Goal: Task Accomplishment & Management: Manage account settings

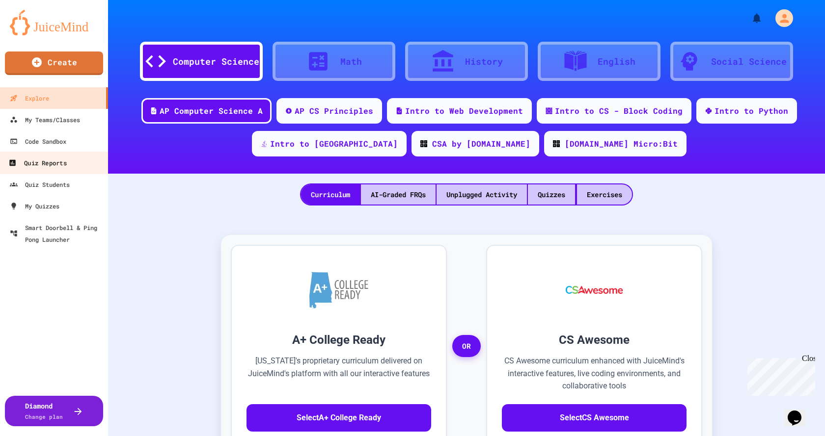
click at [58, 166] on div "Quiz Reports" at bounding box center [37, 163] width 58 height 12
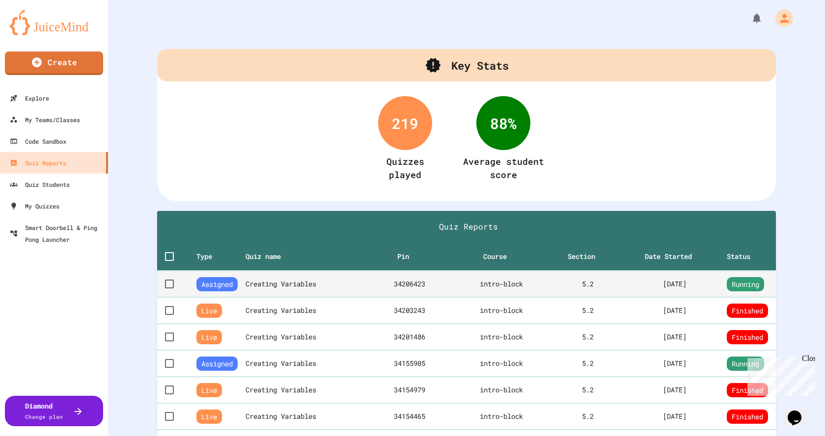
click at [301, 284] on th "Creating Variables" at bounding box center [306, 284] width 123 height 27
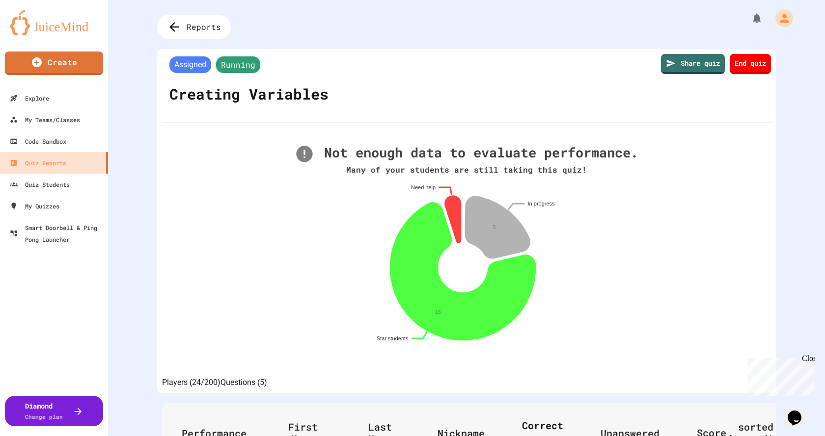
click at [810, 358] on div "Close" at bounding box center [808, 360] width 12 height 12
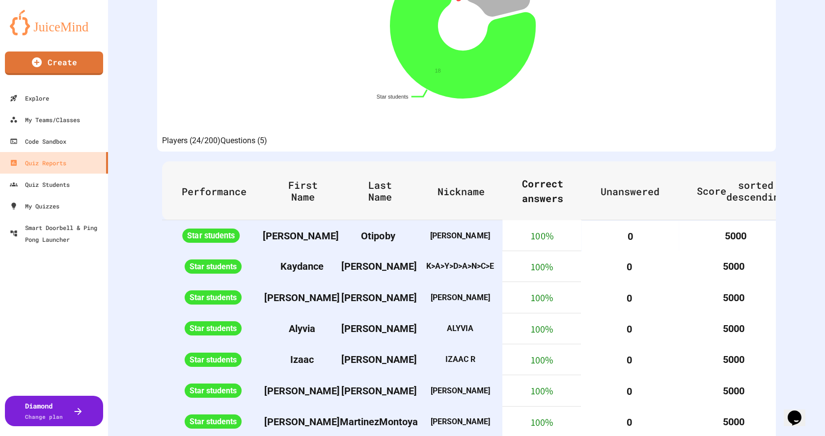
scroll to position [245, 0]
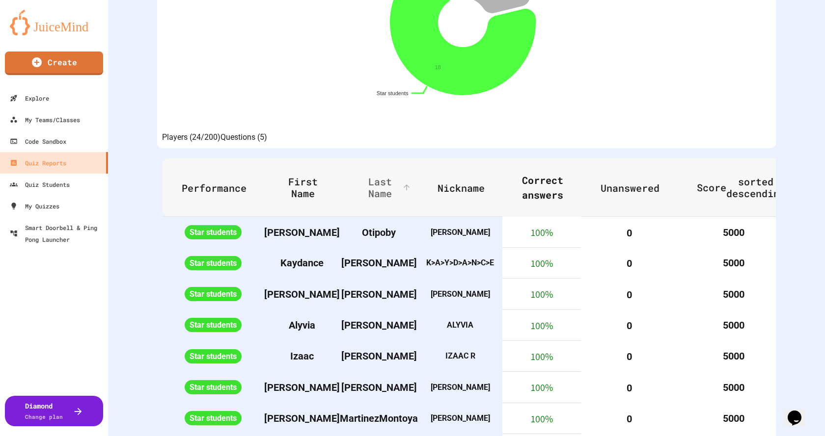
click at [396, 199] on span "Last Name" at bounding box center [386, 188] width 54 height 24
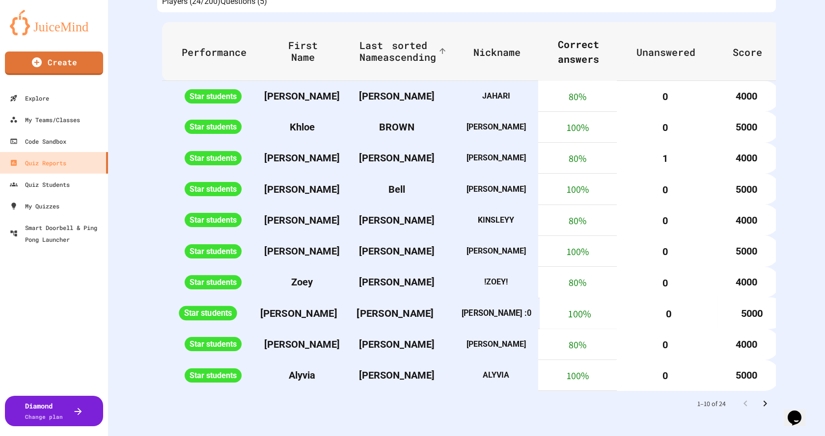
scroll to position [432, 0]
click at [759, 398] on icon "Go to next page" at bounding box center [765, 404] width 12 height 12
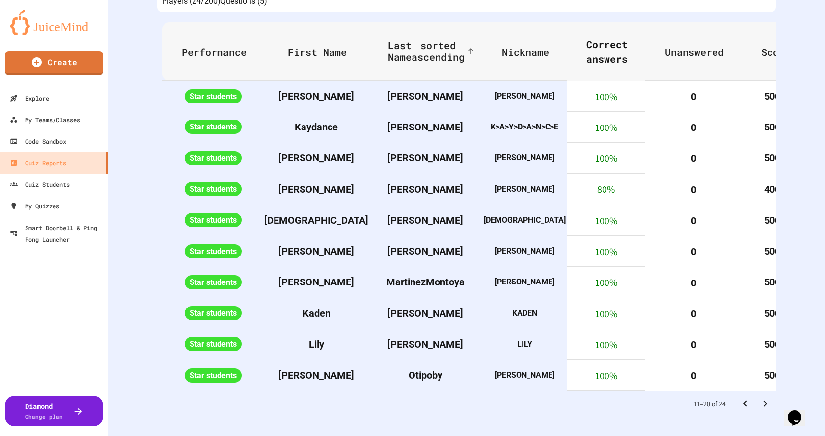
click at [763, 401] on icon "Go to next page" at bounding box center [764, 404] width 3 height 6
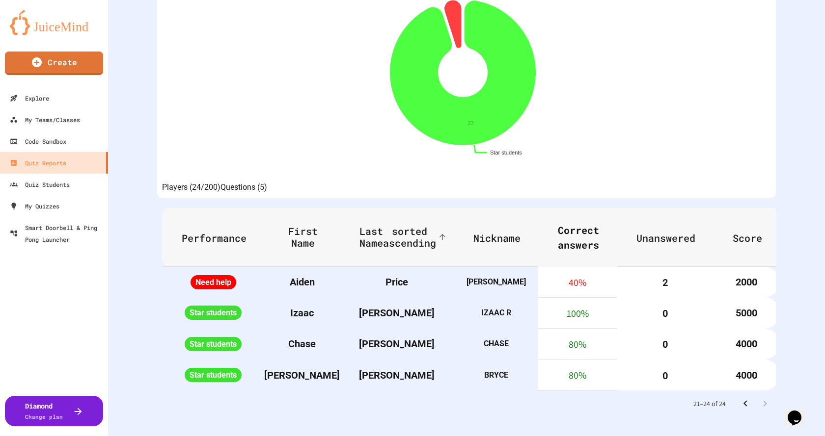
scroll to position [222, 0]
click at [739, 398] on icon "Go to previous page" at bounding box center [745, 404] width 12 height 12
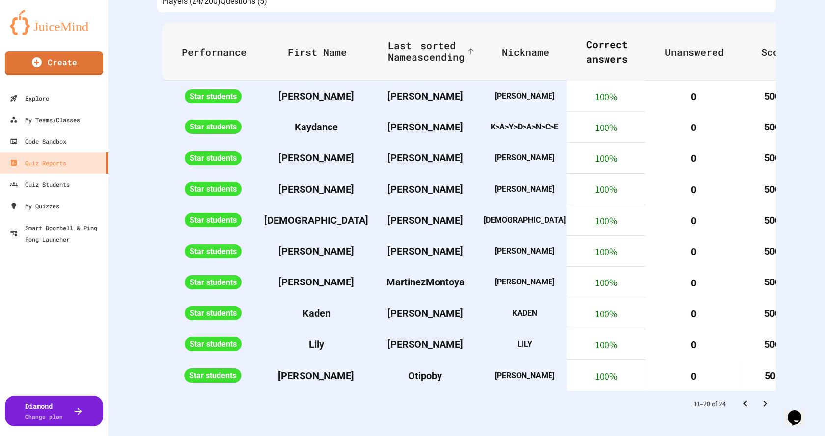
scroll to position [432, 0]
click at [740, 398] on icon "Go to previous page" at bounding box center [745, 404] width 12 height 12
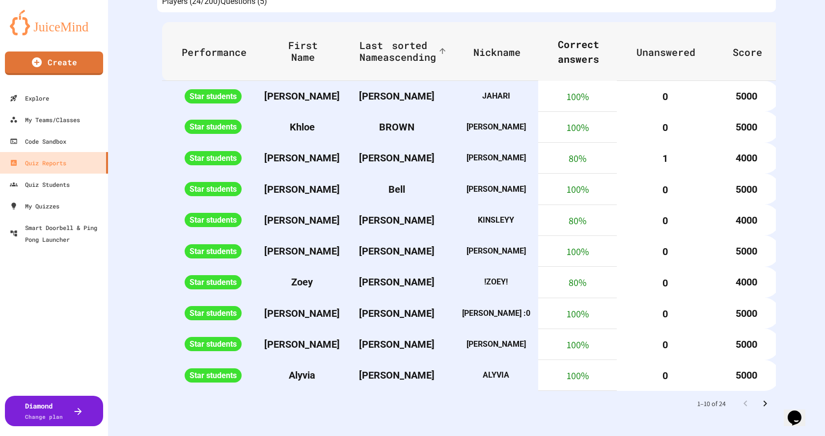
click at [763, 401] on icon "Go to next page" at bounding box center [764, 404] width 3 height 6
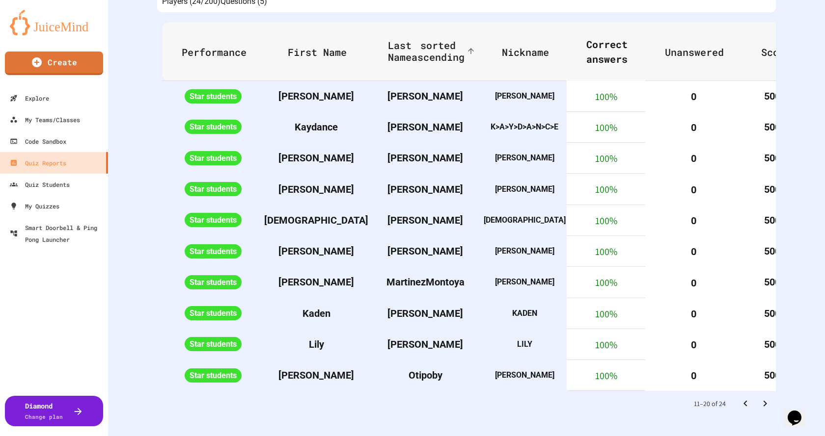
click at [763, 401] on icon "Go to next page" at bounding box center [764, 404] width 3 height 6
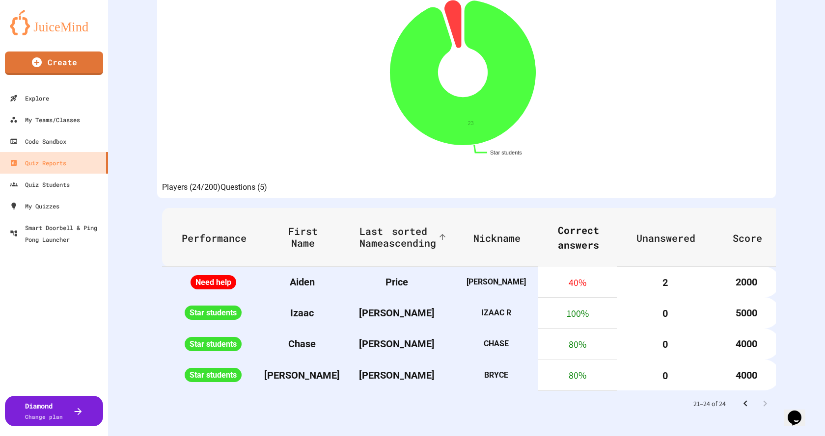
click at [739, 398] on icon "Go to previous page" at bounding box center [745, 404] width 12 height 12
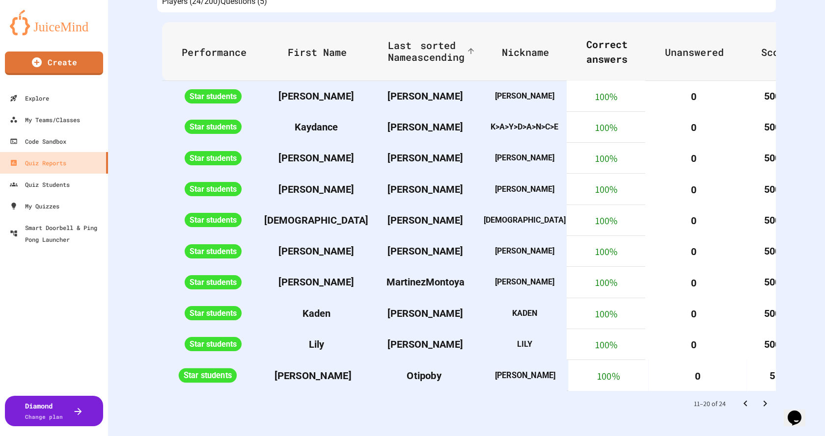
scroll to position [432, 0]
click at [740, 398] on icon "Go to previous page" at bounding box center [745, 404] width 12 height 12
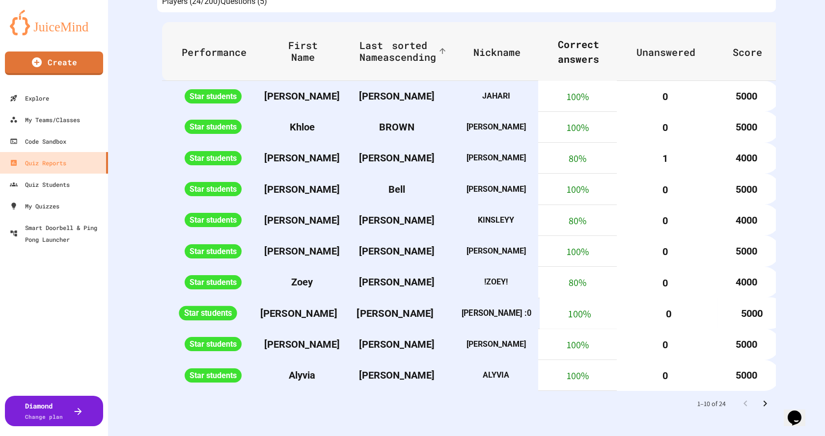
scroll to position [382, 0]
